Goal: Information Seeking & Learning: Check status

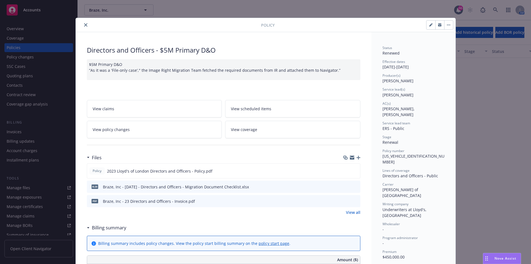
scroll to position [809, 0]
click at [84, 25] on icon "close" at bounding box center [85, 24] width 3 height 3
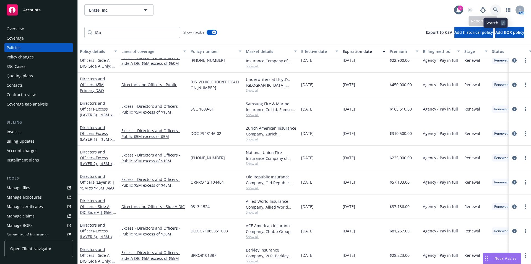
click at [497, 10] on icon at bounding box center [495, 9] width 5 height 5
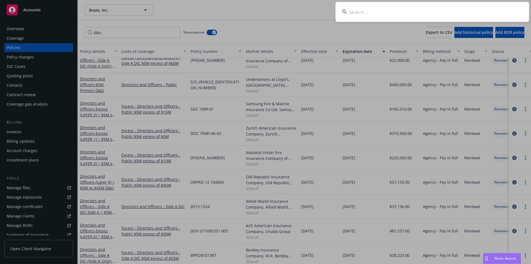
click at [371, 14] on input at bounding box center [433, 12] width 194 height 20
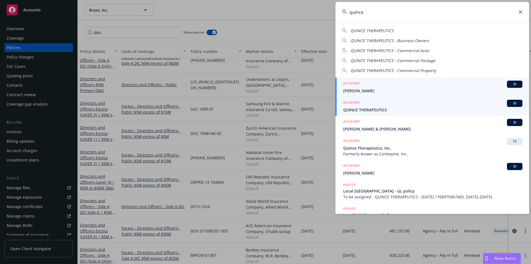
type input "quince"
click at [385, 110] on span "QUINCE THERAPEUTICS" at bounding box center [432, 110] width 179 height 6
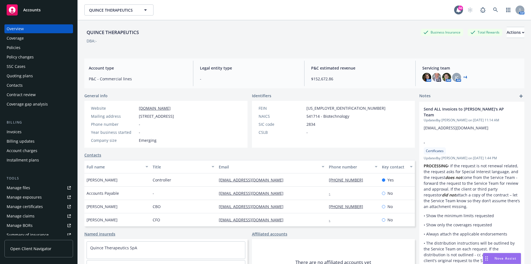
click at [24, 48] on div "Policies" at bounding box center [39, 47] width 64 height 9
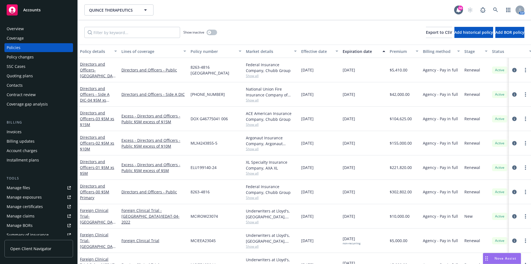
click at [20, 73] on div "Quoting plans" at bounding box center [20, 75] width 26 height 9
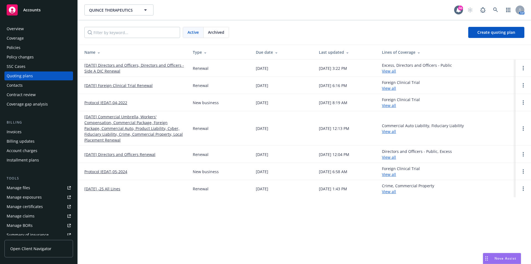
click at [148, 64] on link "[DATE] Directors and Officers, Directors and Officers - Side A DIC Renewal" at bounding box center [134, 68] width 100 height 12
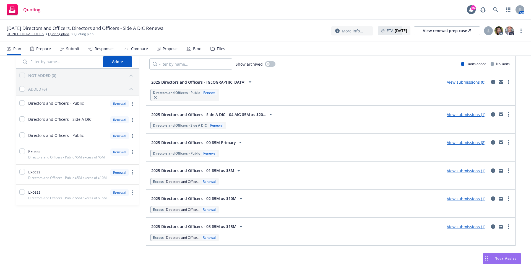
scroll to position [30, 0]
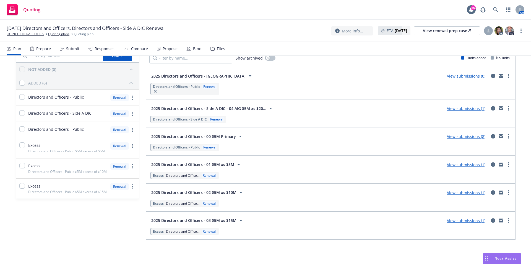
click at [460, 109] on link "View submissions (1)" at bounding box center [466, 108] width 38 height 5
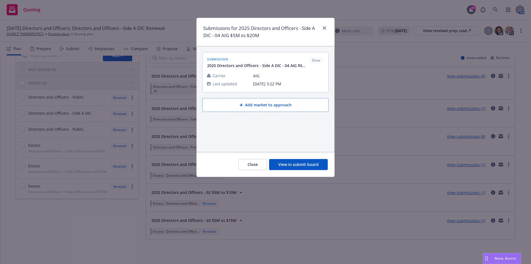
click at [312, 165] on button "View in submit board" at bounding box center [298, 164] width 59 height 11
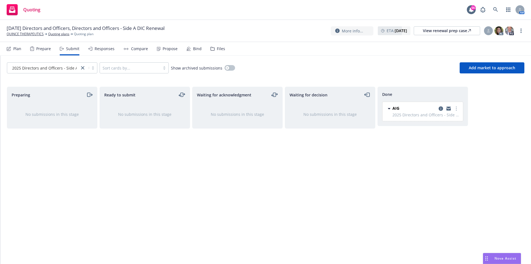
click at [13, 48] on div "Plan" at bounding box center [14, 48] width 15 height 13
